Goal: Find specific page/section

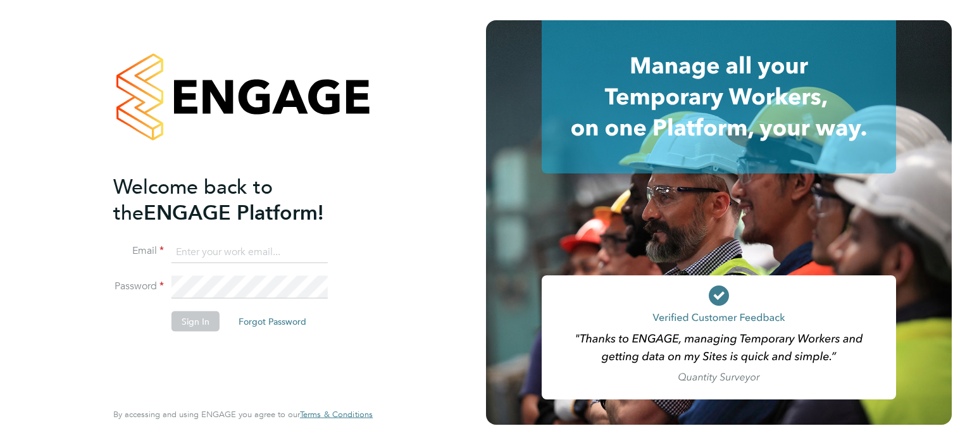
type input "amy.garcia@danielowen.co.uk"
click at [207, 315] on button "Sign In" at bounding box center [196, 321] width 48 height 20
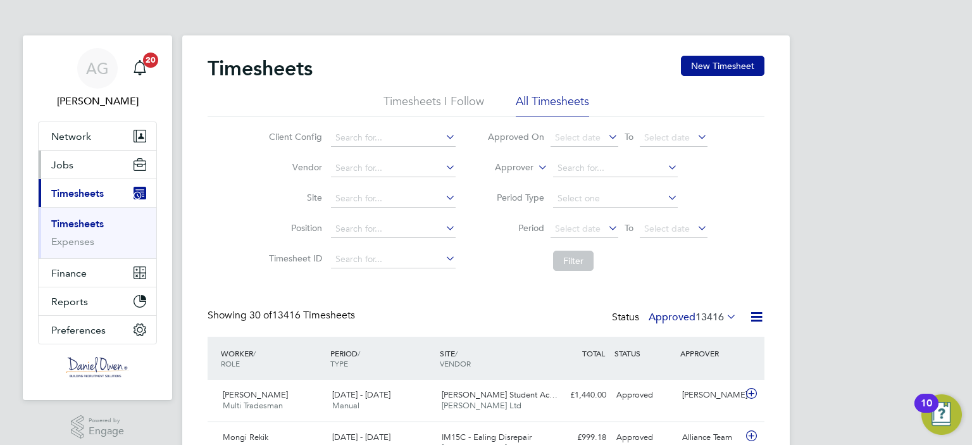
click at [69, 168] on span "Jobs" at bounding box center [62, 165] width 22 height 12
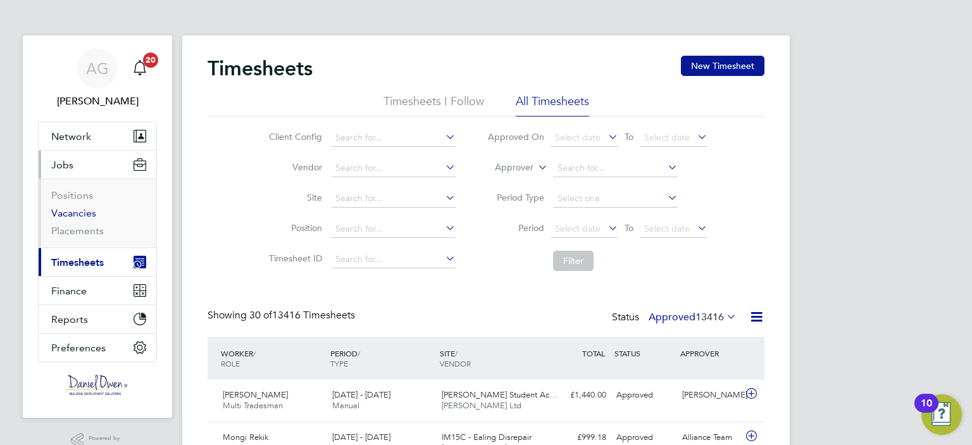
click at [76, 207] on link "Vacancies" at bounding box center [73, 213] width 45 height 12
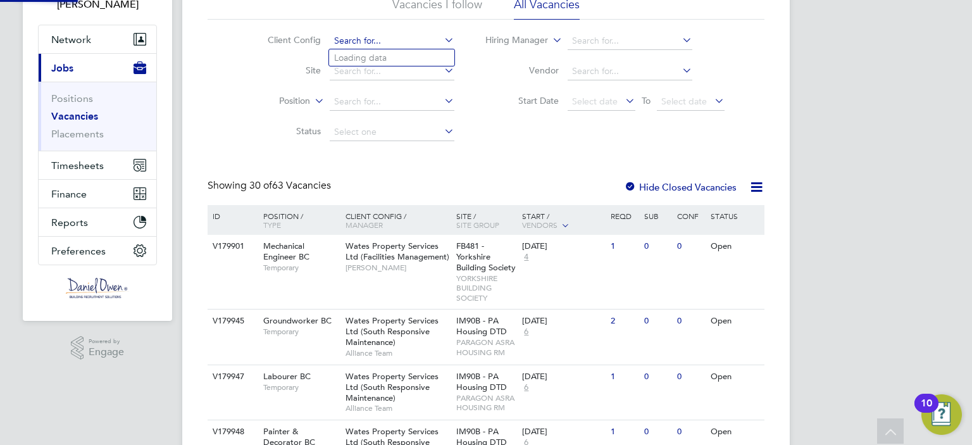
click at [349, 39] on input at bounding box center [392, 41] width 125 height 18
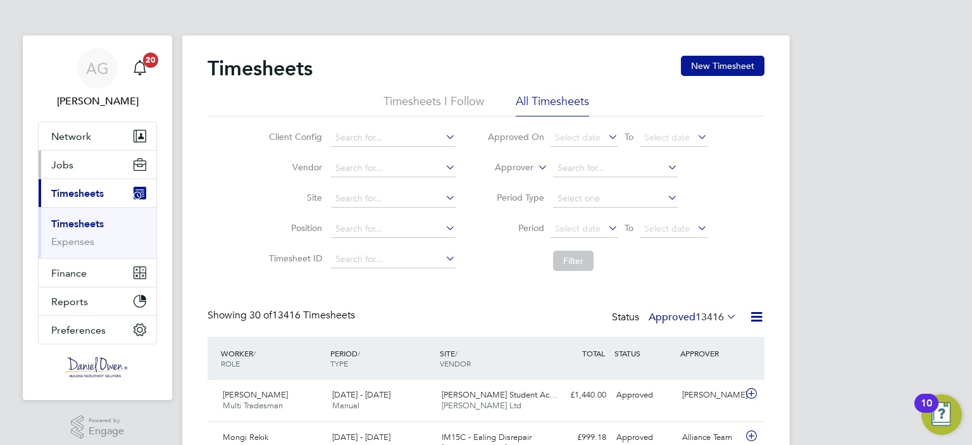
click at [52, 168] on span "Jobs" at bounding box center [62, 165] width 22 height 12
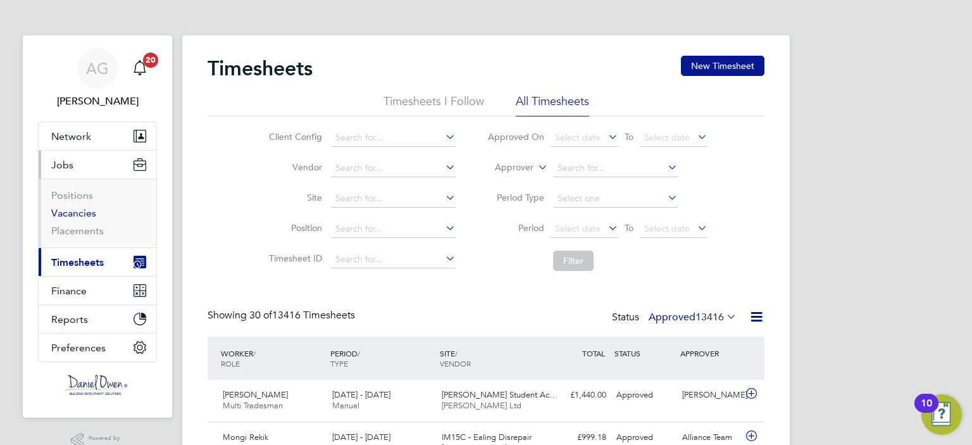
click at [68, 210] on link "Vacancies" at bounding box center [73, 213] width 45 height 12
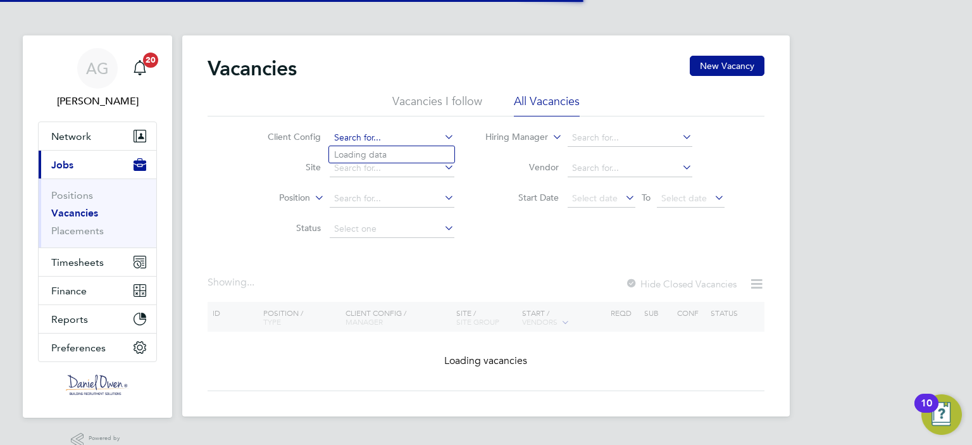
click at [397, 135] on input at bounding box center [392, 138] width 125 height 18
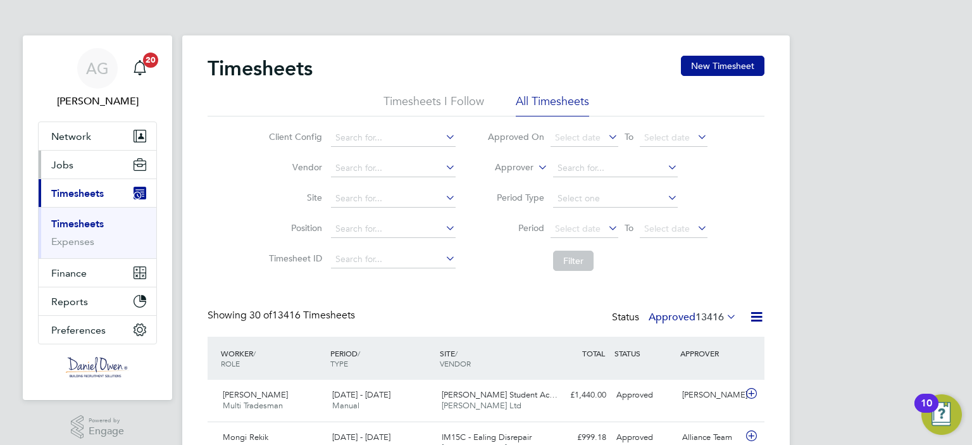
click at [65, 165] on span "Jobs" at bounding box center [62, 165] width 22 height 12
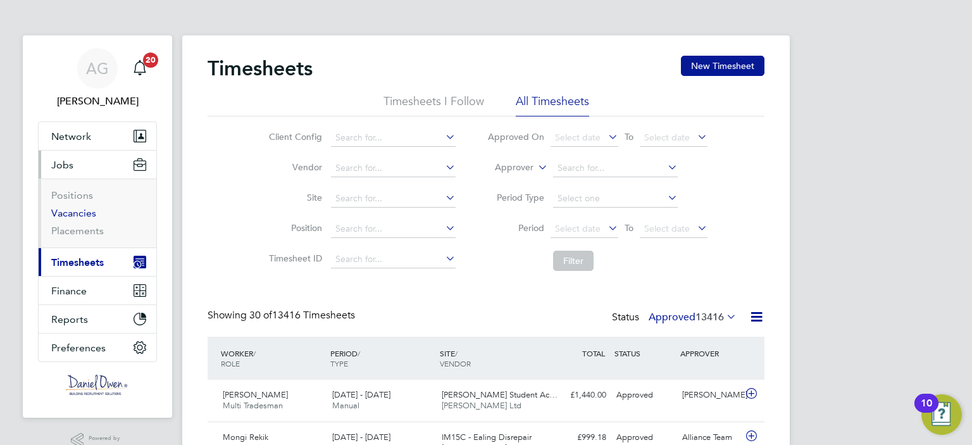
click at [82, 213] on link "Vacancies" at bounding box center [73, 213] width 45 height 12
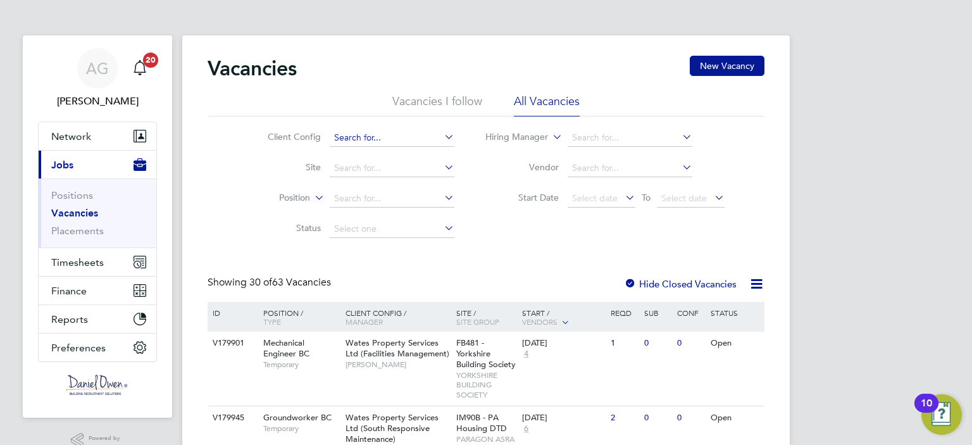
click at [371, 139] on input at bounding box center [392, 138] width 125 height 18
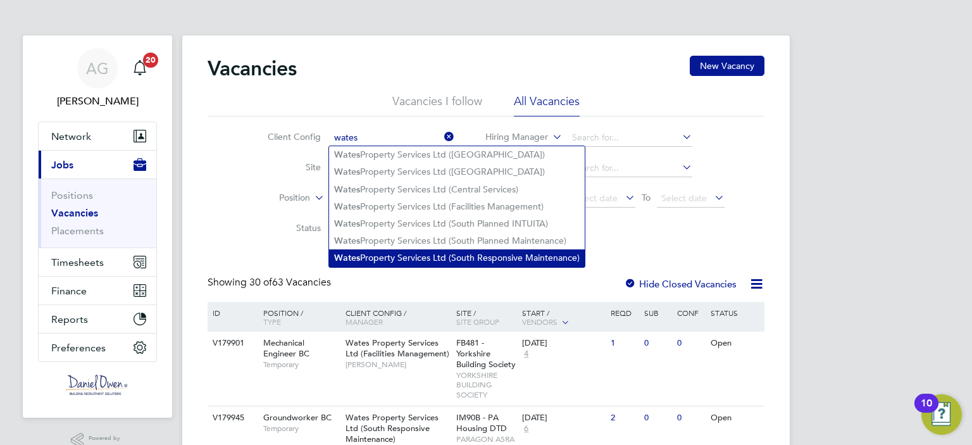
click at [370, 251] on li "Wates Property Services Ltd (South Responsive Maintenance)" at bounding box center [457, 257] width 256 height 17
type input "Wates Property Services Ltd (South Responsive Maintenance)"
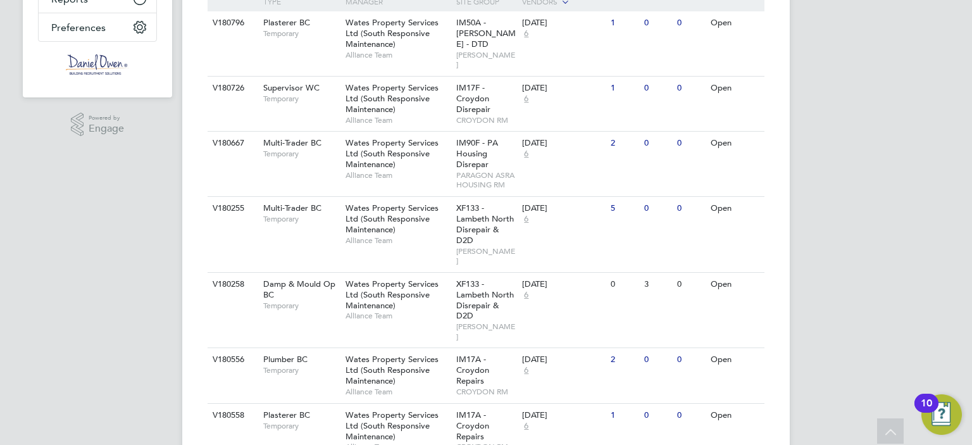
scroll to position [299, 0]
